Goal: Contribute content: Contribute content

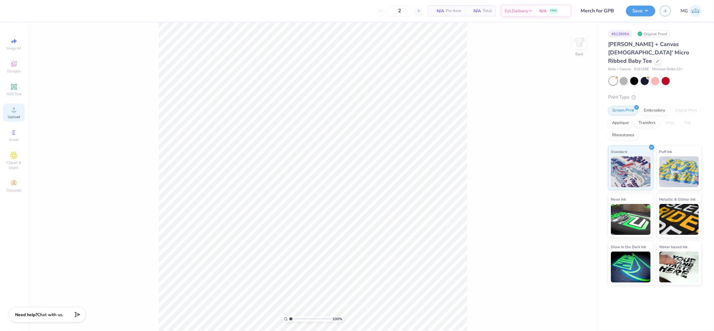
click at [13, 113] on icon at bounding box center [13, 109] width 7 height 7
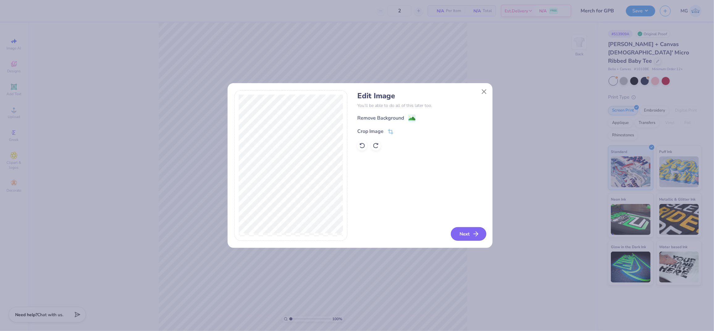
click at [468, 232] on button "Next" at bounding box center [468, 234] width 35 height 14
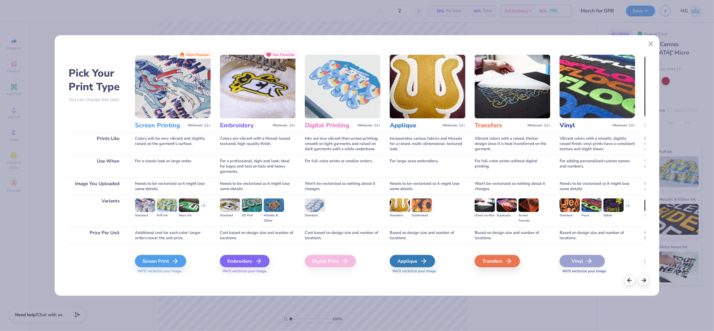
click at [501, 206] on img at bounding box center [506, 205] width 20 height 14
click at [506, 206] on img at bounding box center [506, 205] width 20 height 14
click at [509, 202] on img at bounding box center [506, 205] width 20 height 14
click at [509, 91] on img at bounding box center [512, 87] width 76 height 64
click at [500, 260] on div "Transfers" at bounding box center [497, 261] width 45 height 12
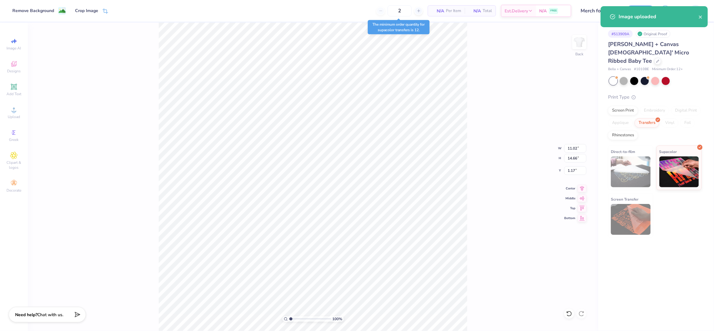
type input "8.36"
type input "11.12"
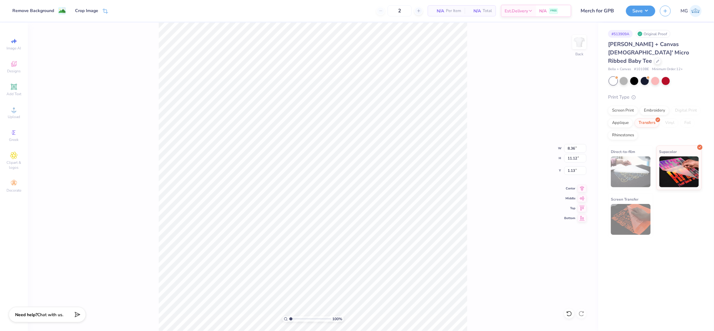
type input "1.33"
type input "7.24"
type input "9.63"
type input "3.00"
type input "6.10"
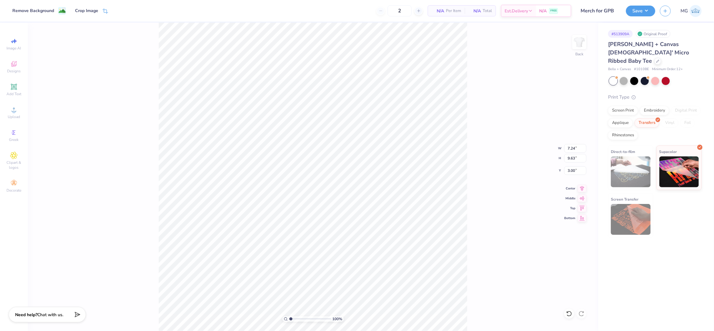
type input "8.11"
click at [570, 145] on input "6.10" at bounding box center [575, 148] width 22 height 9
click at [575, 160] on input "8.11" at bounding box center [575, 158] width 22 height 9
type input "8"
type input "9.00"
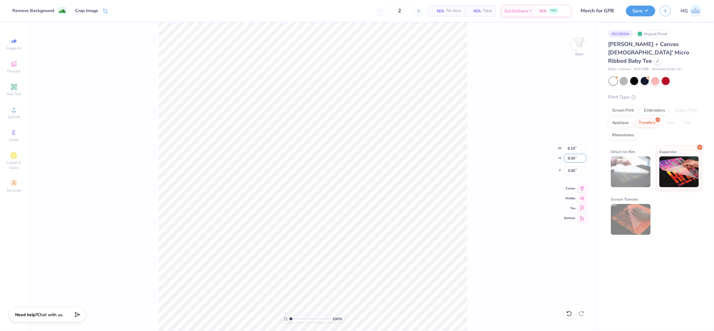
type input "6.77"
type input "2.56"
click at [575, 170] on input "2.56" at bounding box center [575, 170] width 22 height 9
type input "2"
type input "3.00"
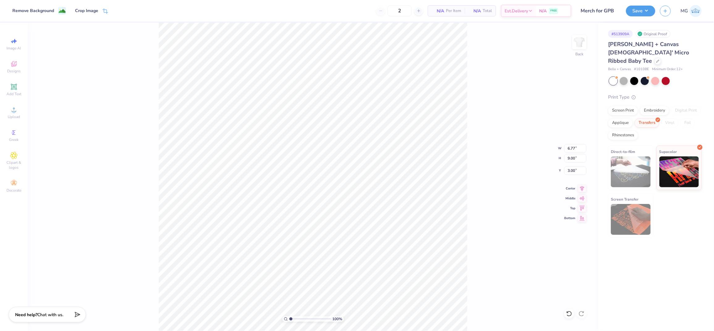
click at [469, 216] on div "100 % Back W 6.77 6.77 " H 9.00 9.00 " Y 3.00 3.00 " Center Middle Top Bottom" at bounding box center [313, 177] width 570 height 308
click at [61, 126] on div "100 % Back" at bounding box center [313, 177] width 570 height 308
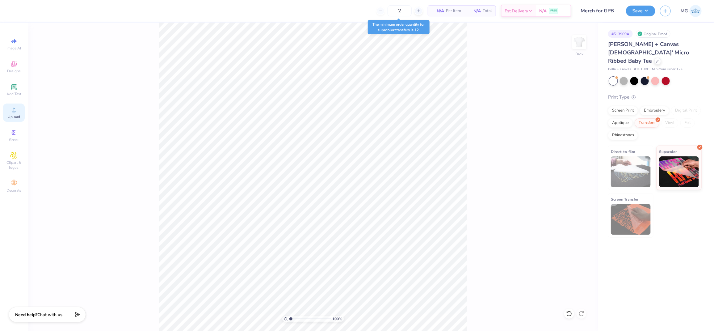
click at [19, 115] on span "Upload" at bounding box center [14, 116] width 12 height 5
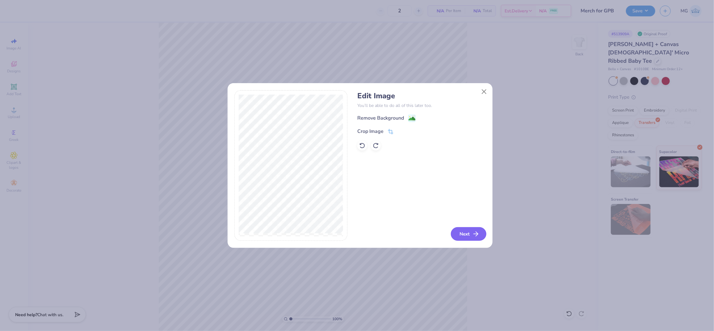
click at [468, 230] on button "Next" at bounding box center [468, 234] width 35 height 14
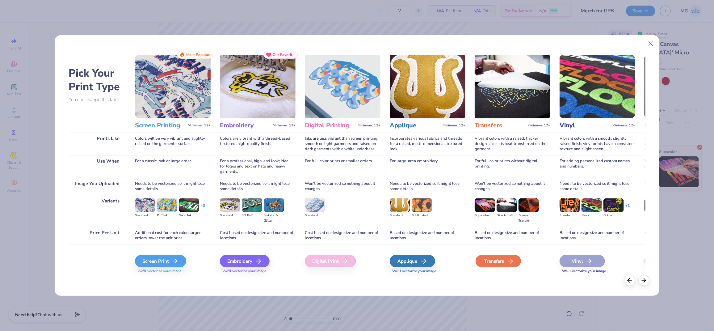
click at [491, 261] on div "Transfers" at bounding box center [497, 261] width 45 height 12
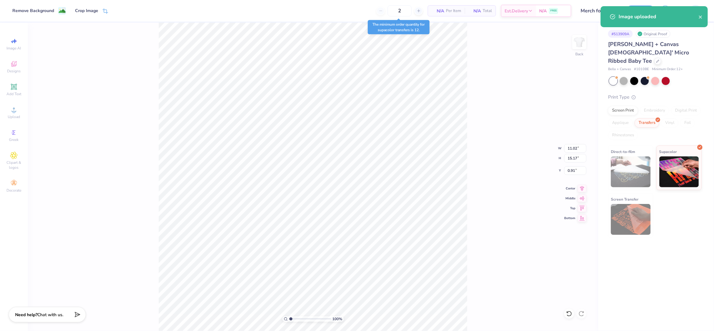
type input "7.05"
type input "9.71"
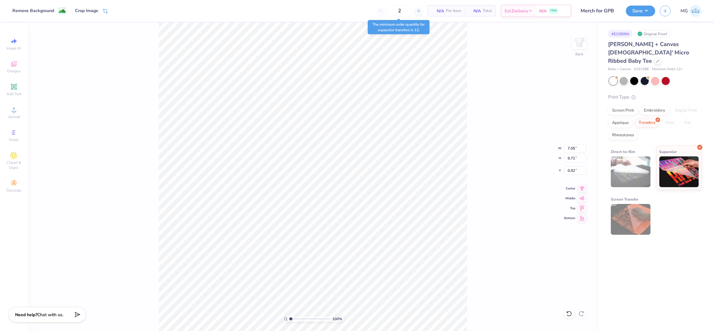
type input "3.00"
click at [575, 157] on input "9.71" at bounding box center [575, 158] width 22 height 9
type input "9.50"
type input "6.90"
click at [575, 170] on input "3.11" at bounding box center [575, 170] width 22 height 9
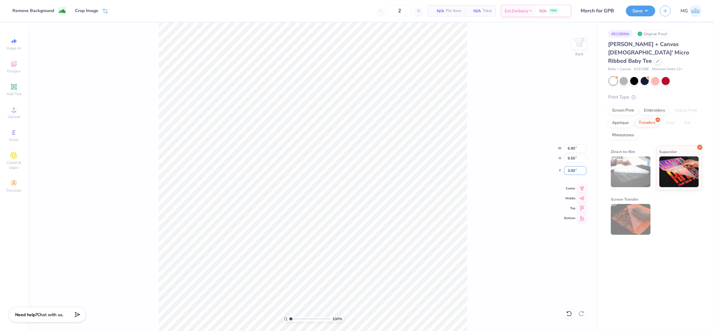
type input "3.00"
click at [486, 232] on div "100 % Back W 6.90 6.90 " H 9.50 9.50 " Y 3.00 3.00 " Center Middle Top Bottom" at bounding box center [313, 177] width 570 height 308
click at [581, 188] on icon at bounding box center [582, 187] width 4 height 5
click at [642, 10] on button "Save" at bounding box center [640, 10] width 29 height 11
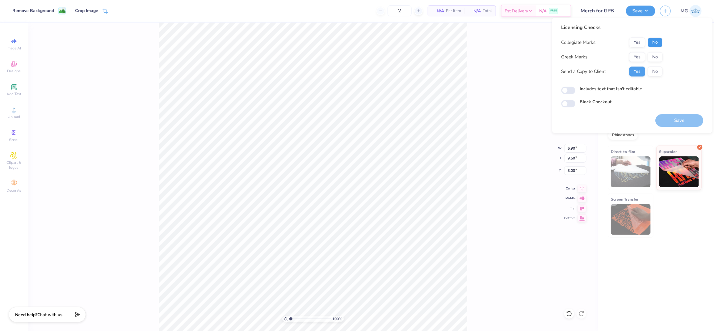
click at [656, 43] on button "No" at bounding box center [655, 43] width 15 height 10
click at [657, 56] on button "No" at bounding box center [655, 57] width 15 height 10
click at [567, 89] on input "Includes text that isn't editable" at bounding box center [568, 90] width 14 height 7
checkbox input "true"
click at [682, 121] on button "Save" at bounding box center [679, 120] width 48 height 13
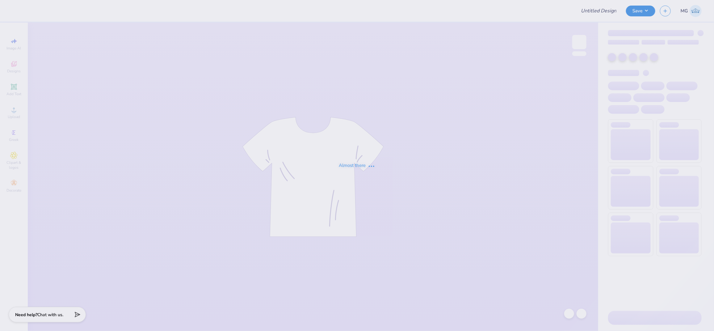
type input "Merch for GPB"
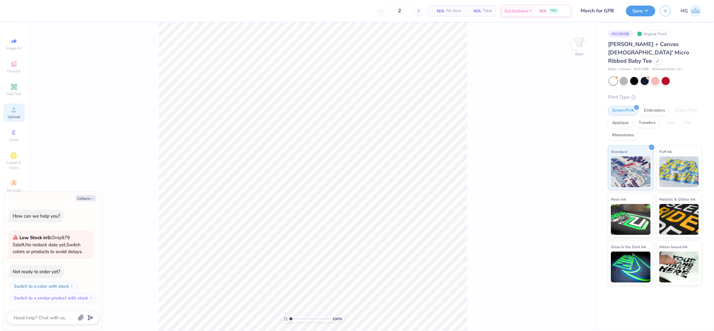
click at [8, 114] on span "Upload" at bounding box center [14, 116] width 12 height 5
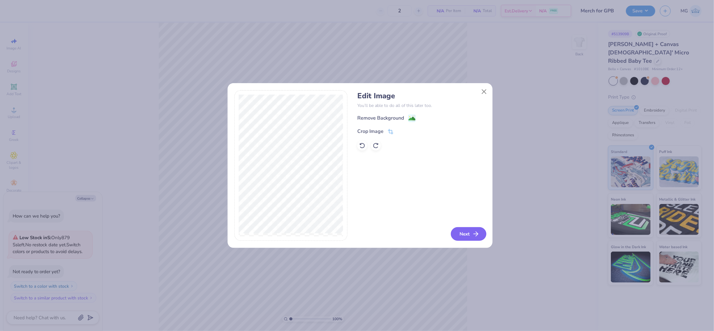
click at [463, 233] on button "Next" at bounding box center [468, 234] width 35 height 14
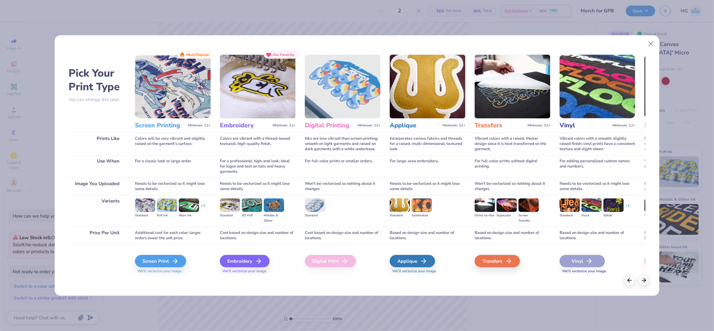
click at [478, 92] on img at bounding box center [512, 87] width 76 height 64
click at [494, 257] on div "Transfers" at bounding box center [497, 261] width 45 height 12
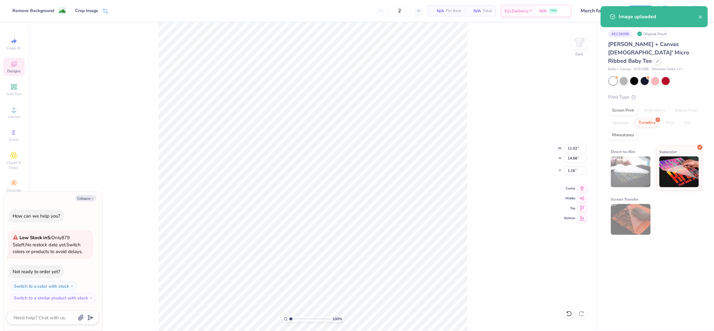
type textarea "x"
type input "7.43"
type input "9.90"
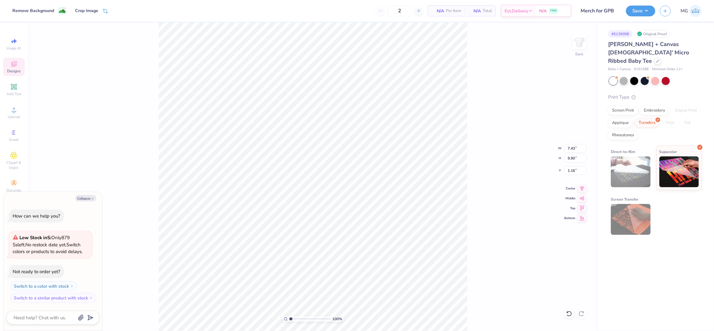
type textarea "x"
type input "3.00"
click at [574, 159] on input "9.90" at bounding box center [575, 158] width 22 height 9
type input "9.50"
type textarea "x"
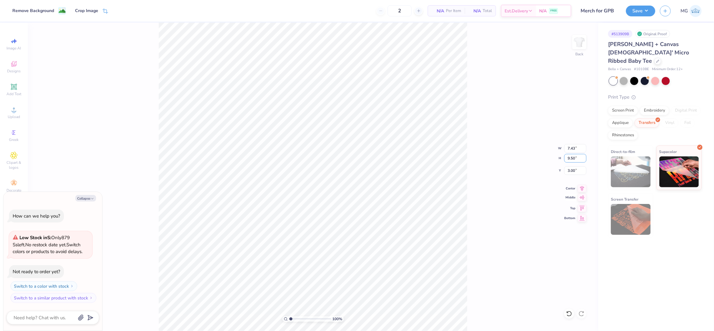
type input "7.13"
click at [573, 172] on input "3.20" at bounding box center [575, 170] width 22 height 9
type input "3.00"
click at [584, 187] on icon at bounding box center [582, 187] width 9 height 7
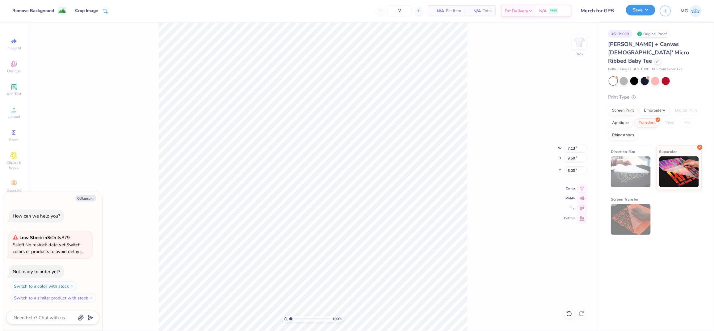
click at [637, 10] on button "Save" at bounding box center [640, 10] width 29 height 11
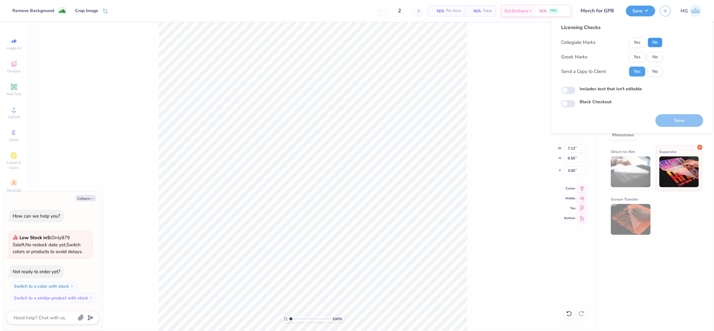
click at [651, 44] on button "No" at bounding box center [655, 43] width 15 height 10
click at [655, 59] on button "No" at bounding box center [655, 57] width 15 height 10
type textarea "x"
click at [567, 90] on input "Includes text that isn't editable" at bounding box center [568, 90] width 14 height 7
checkbox input "true"
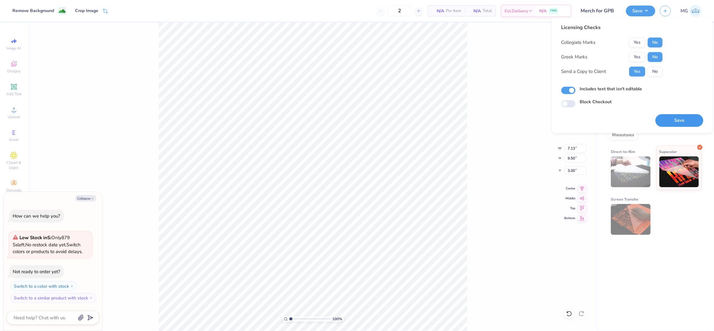
click at [673, 120] on button "Save" at bounding box center [679, 120] width 48 height 13
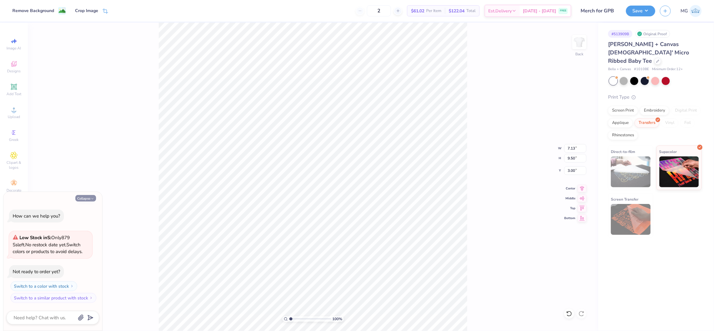
click at [87, 198] on button "Collapse" at bounding box center [85, 198] width 21 height 6
type textarea "x"
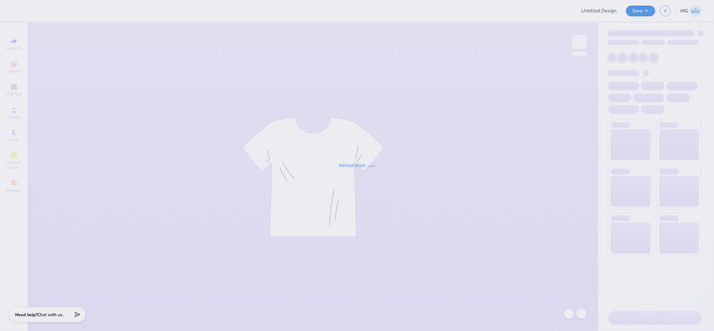
type input "mens club soccer B"
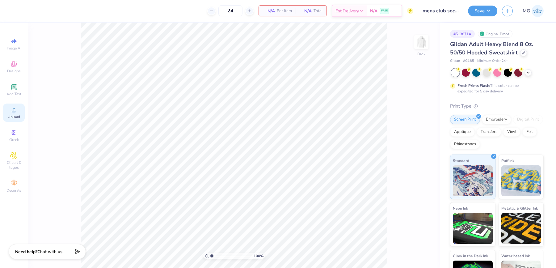
click at [9, 111] on div "Upload" at bounding box center [14, 112] width 22 height 18
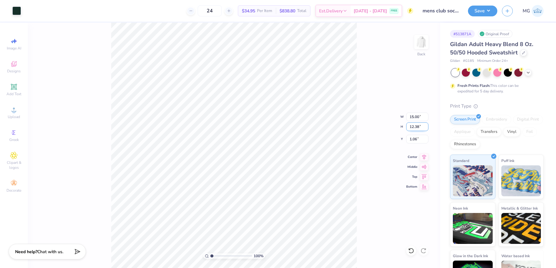
click at [419, 125] on input "12.38" at bounding box center [417, 126] width 22 height 9
type input "1"
click at [413, 118] on input "15.00" at bounding box center [417, 116] width 22 height 9
type input "11.00"
type input "9.08"
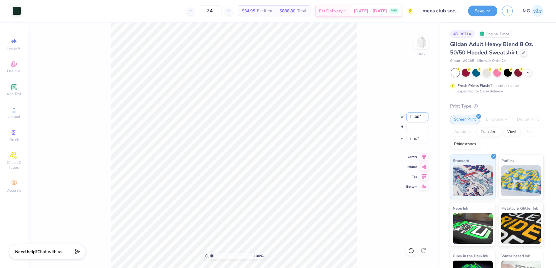
type input "2.71"
click at [416, 135] on input "2.71" at bounding box center [417, 139] width 22 height 9
click at [414, 117] on input "11.00" at bounding box center [417, 116] width 22 height 9
type input "10.00"
type input "8.26"
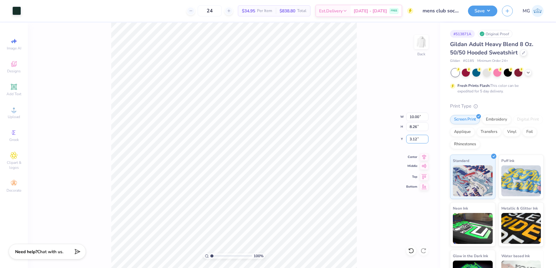
drag, startPoint x: 415, startPoint y: 140, endPoint x: 421, endPoint y: 167, distance: 27.7
click at [415, 140] on input "3.12" at bounding box center [417, 139] width 22 height 9
type input "3.00"
click at [424, 156] on icon at bounding box center [424, 155] width 4 height 5
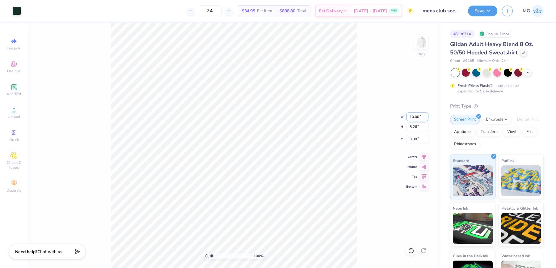
click at [413, 118] on input "10.00" at bounding box center [417, 116] width 22 height 9
type input "9.00"
type input "7.43"
click at [417, 138] on input "3.41" at bounding box center [417, 139] width 22 height 9
type input "3.00"
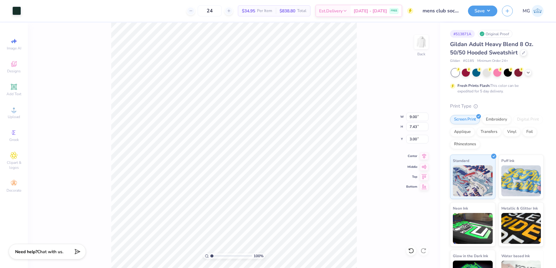
click at [424, 155] on icon at bounding box center [423, 155] width 9 height 7
click at [488, 14] on button "Save" at bounding box center [482, 10] width 29 height 11
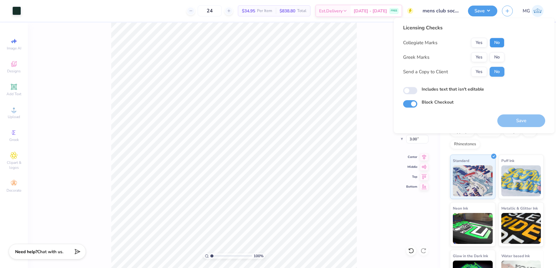
click at [498, 43] on button "No" at bounding box center [496, 43] width 15 height 10
click at [478, 56] on button "Yes" at bounding box center [479, 57] width 16 height 10
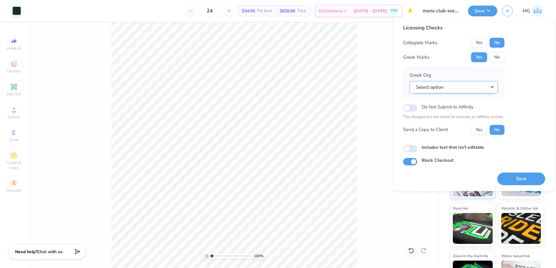
click at [469, 88] on button "Select option" at bounding box center [453, 87] width 88 height 13
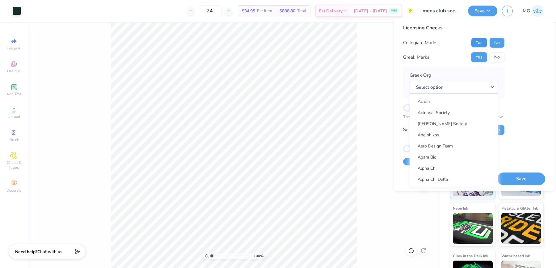
click at [473, 46] on button "Yes" at bounding box center [479, 43] width 16 height 10
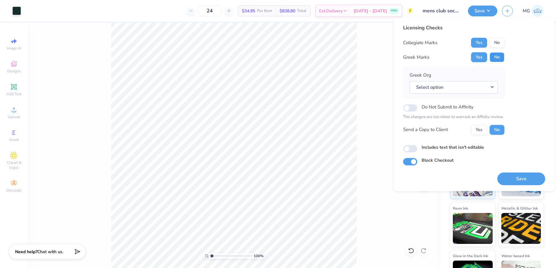
click at [494, 59] on button "No" at bounding box center [496, 57] width 15 height 10
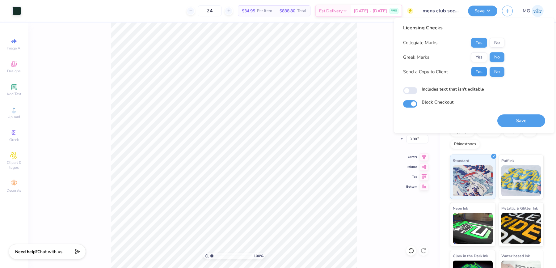
click at [481, 72] on button "Yes" at bounding box center [479, 72] width 16 height 10
click at [404, 92] on input "Includes text that isn't editable" at bounding box center [410, 90] width 14 height 7
checkbox input "true"
click at [525, 120] on button "Save" at bounding box center [521, 120] width 48 height 13
